Goal: Task Accomplishment & Management: Use online tool/utility

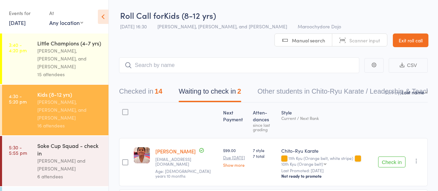
click at [56, 142] on div "Soke Cup Squad - check in" at bounding box center [69, 149] width 65 height 15
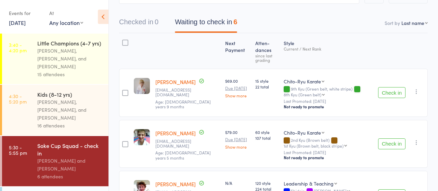
scroll to position [71, 0]
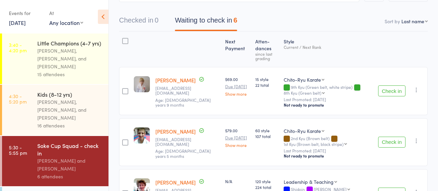
click at [391, 91] on button "Check in" at bounding box center [391, 90] width 27 height 11
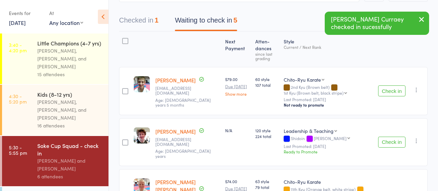
click at [391, 91] on button "Check in" at bounding box center [391, 90] width 27 height 11
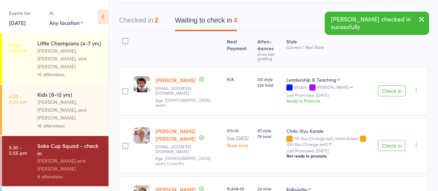
click at [391, 140] on button "Check in" at bounding box center [391, 145] width 27 height 11
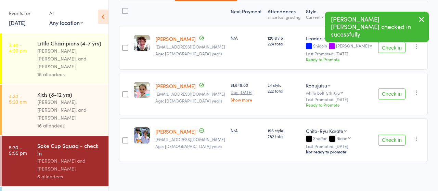
scroll to position [0, 0]
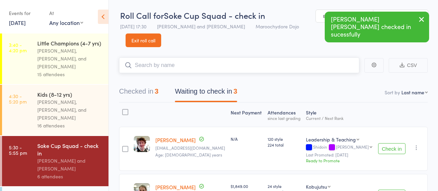
click at [167, 65] on input "search" at bounding box center [239, 65] width 240 height 16
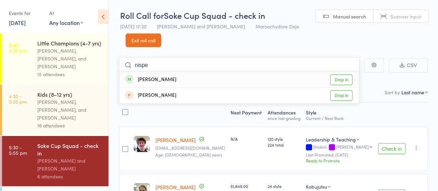
type input "nispe"
click at [344, 80] on link "Drop in" at bounding box center [341, 80] width 22 height 11
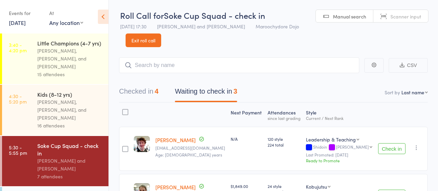
click at [391, 146] on button "Check in" at bounding box center [391, 148] width 27 height 11
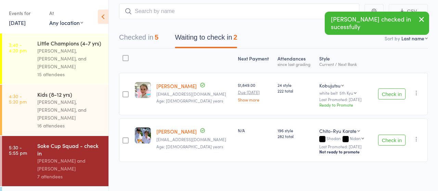
scroll to position [55, 0]
